Goal: Information Seeking & Learning: Learn about a topic

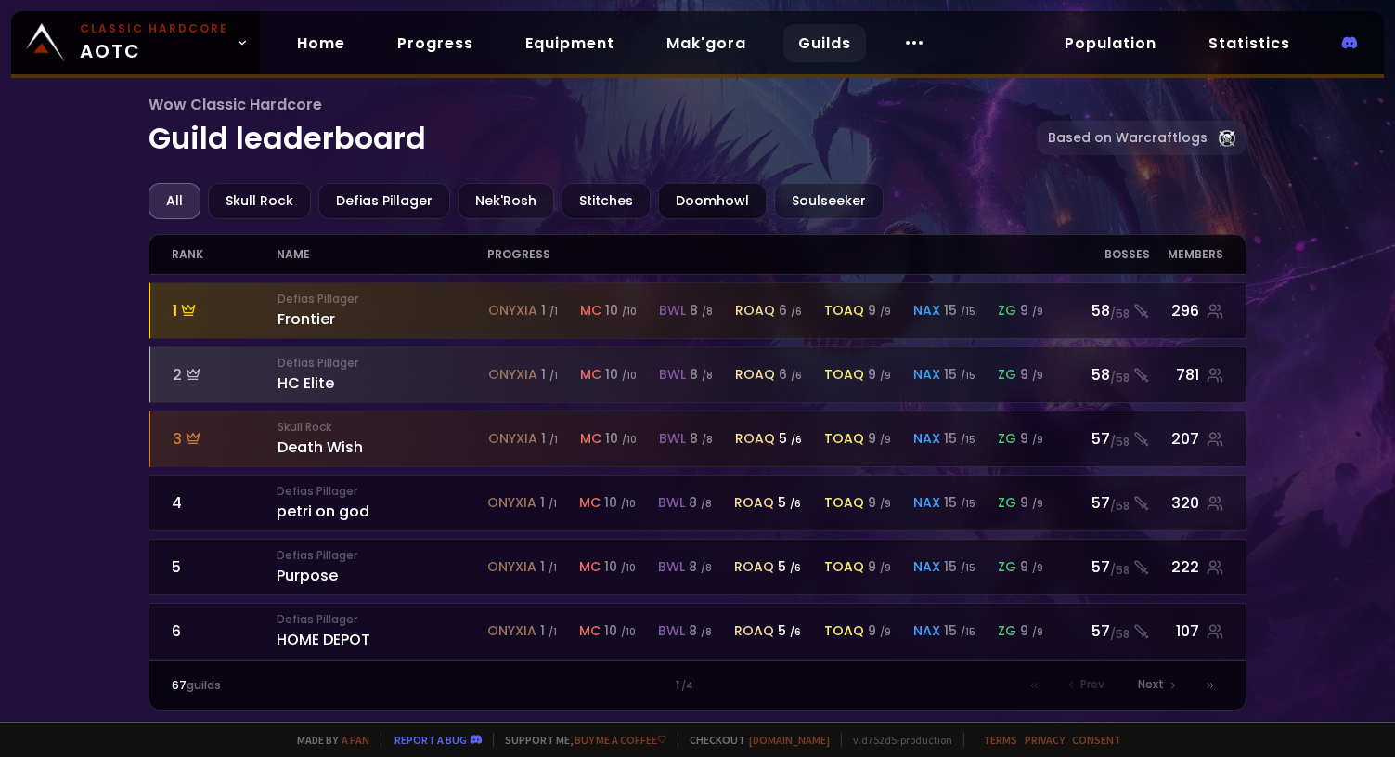
click at [695, 206] on div "Doomhowl" at bounding box center [712, 201] width 109 height 36
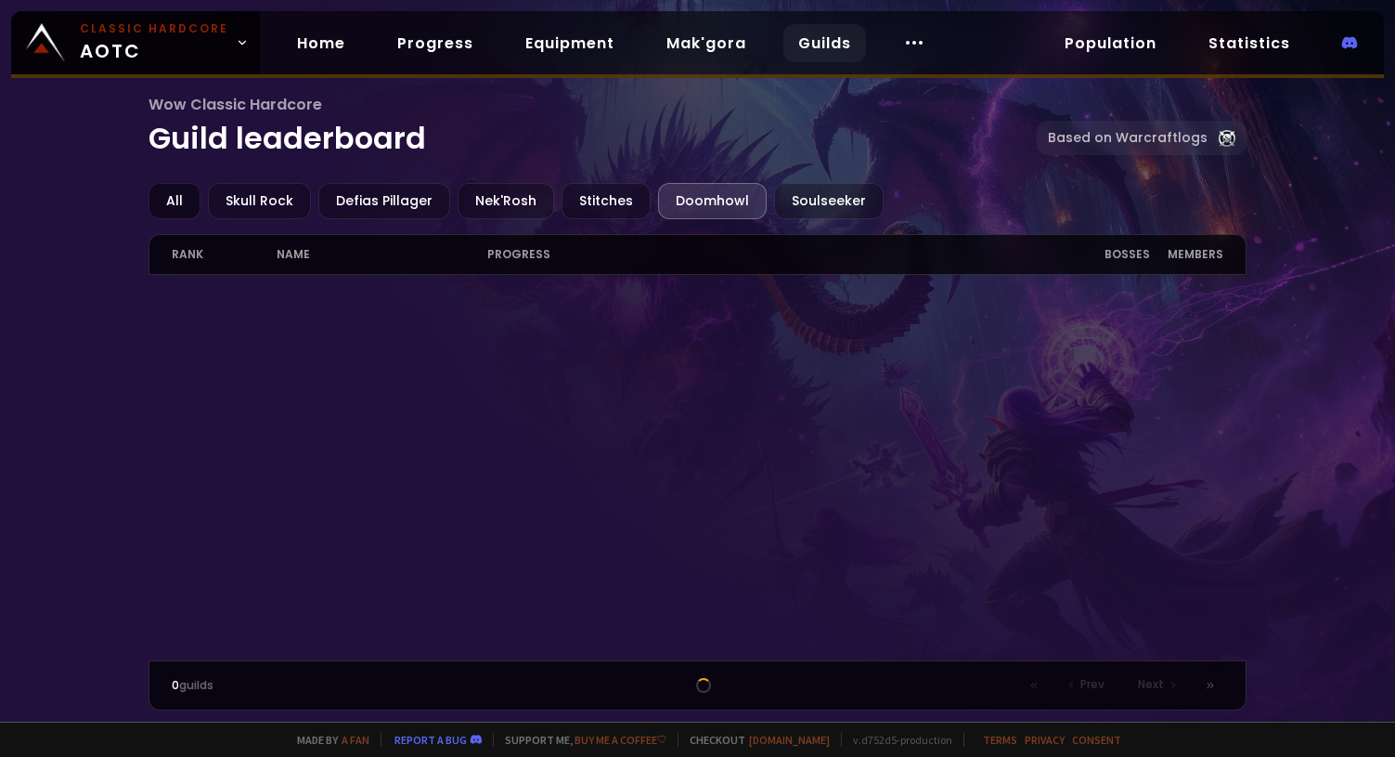
click at [186, 197] on div "All" at bounding box center [175, 201] width 52 height 36
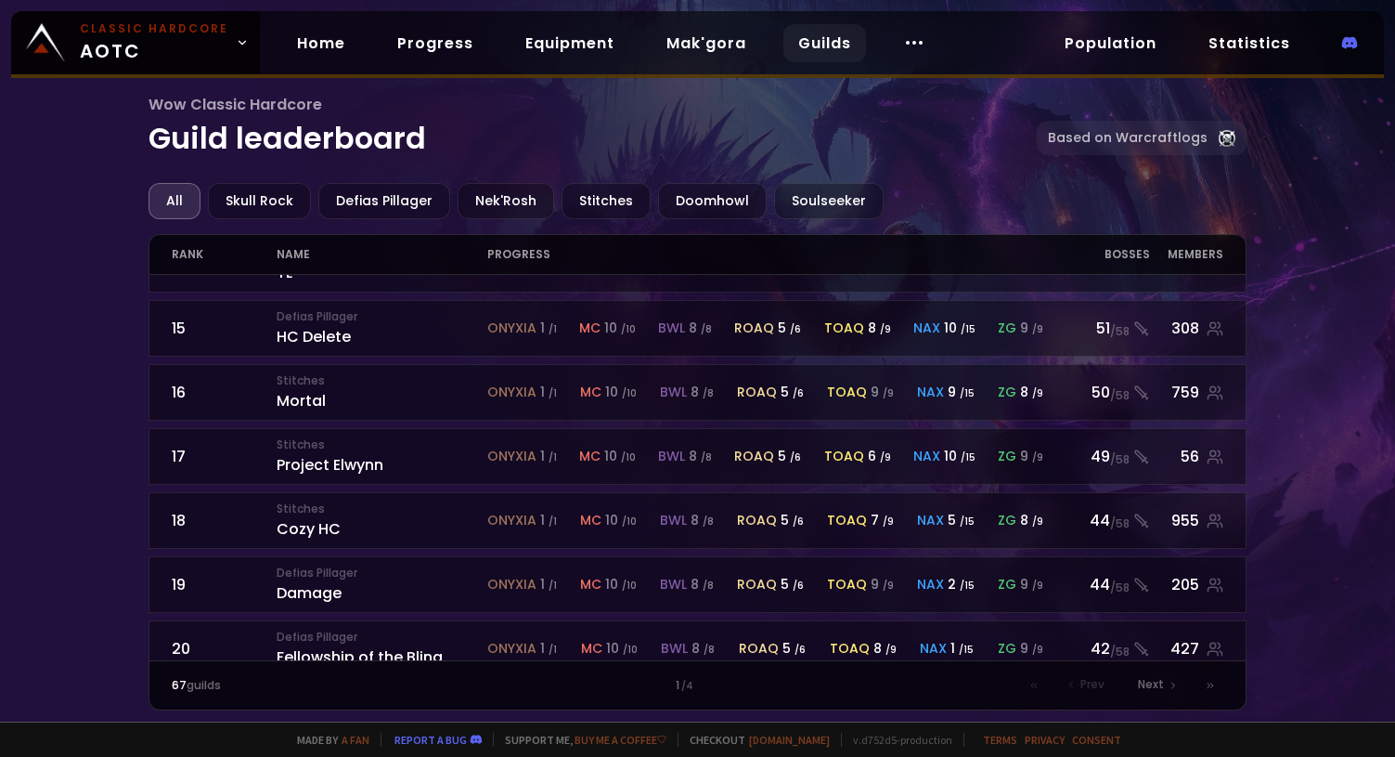
scroll to position [903, 0]
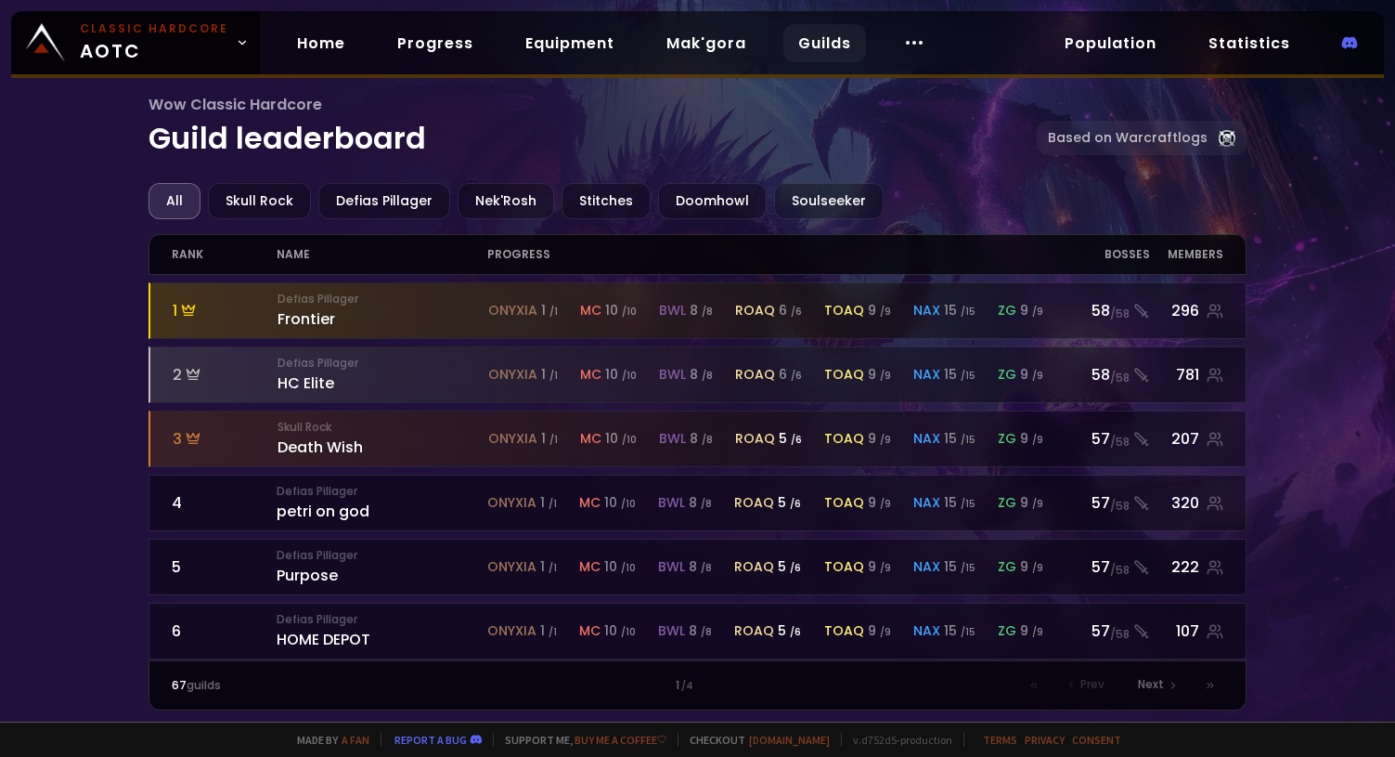
drag, startPoint x: 123, startPoint y: 413, endPoint x: 129, endPoint y: 406, distance: 9.9
